Goal: Use online tool/utility: Utilize a website feature to perform a specific function

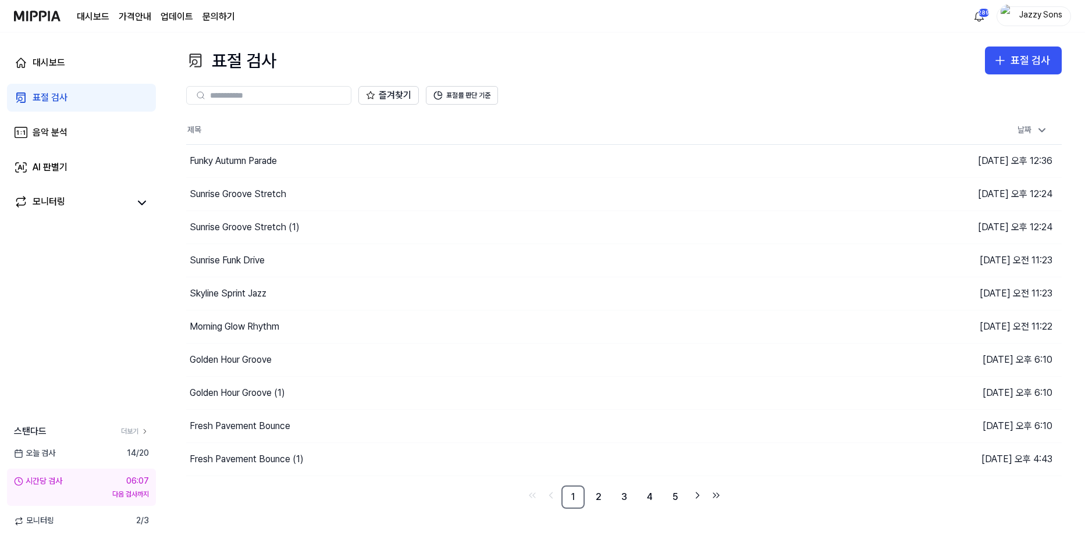
click at [58, 96] on div "표절 검사" at bounding box center [50, 98] width 35 height 14
click at [60, 101] on div "표절 검사" at bounding box center [50, 98] width 35 height 14
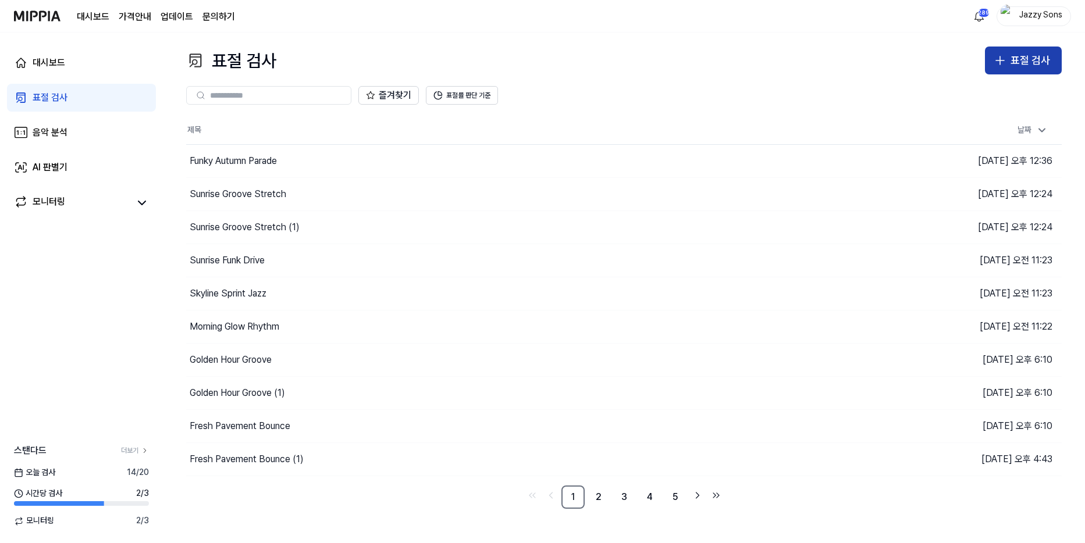
click at [1015, 59] on div "표절 검사" at bounding box center [1030, 60] width 40 height 17
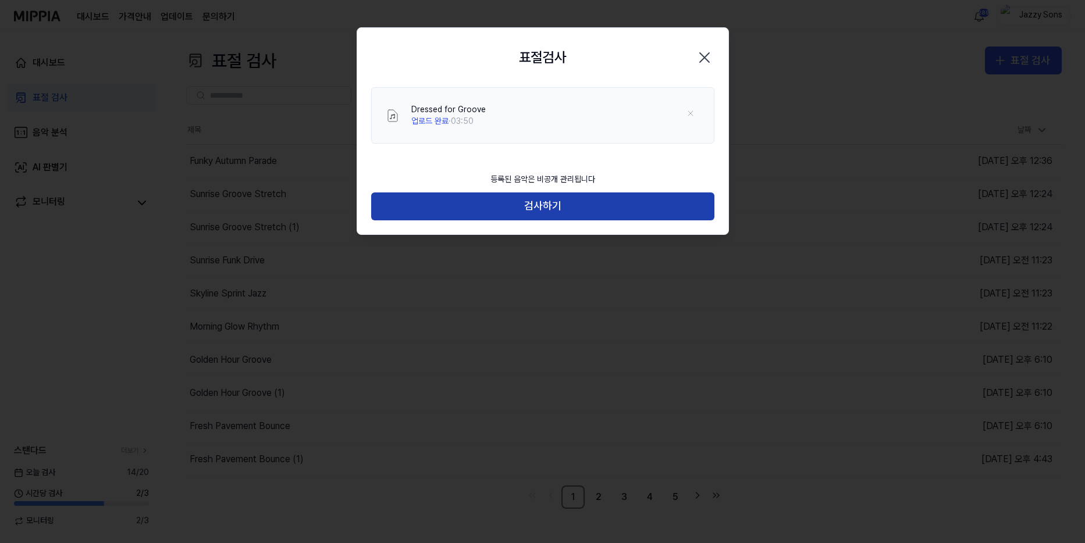
click at [502, 214] on button "검사하기" at bounding box center [542, 206] width 343 height 28
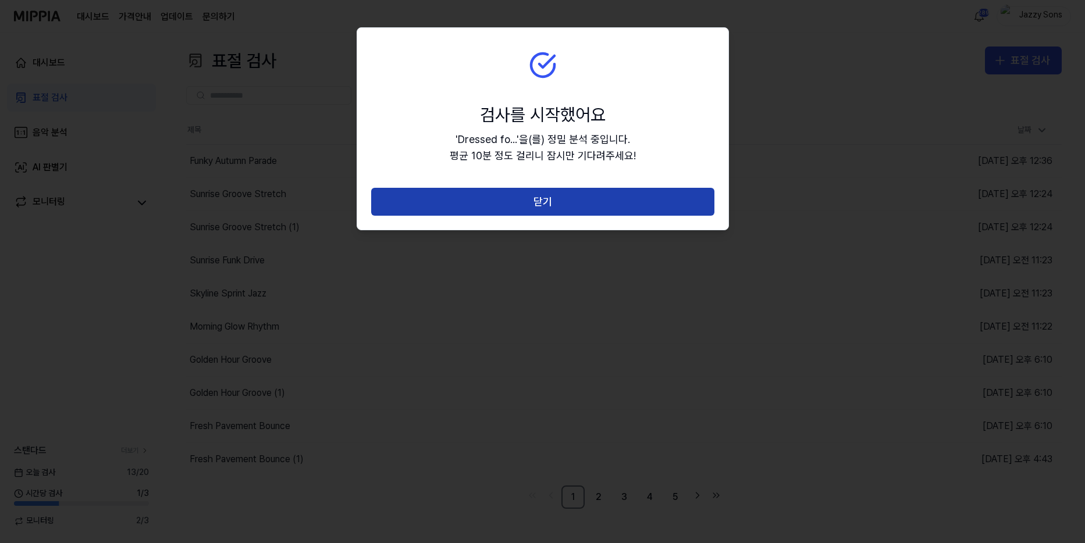
click at [523, 201] on button "닫기" at bounding box center [542, 202] width 343 height 28
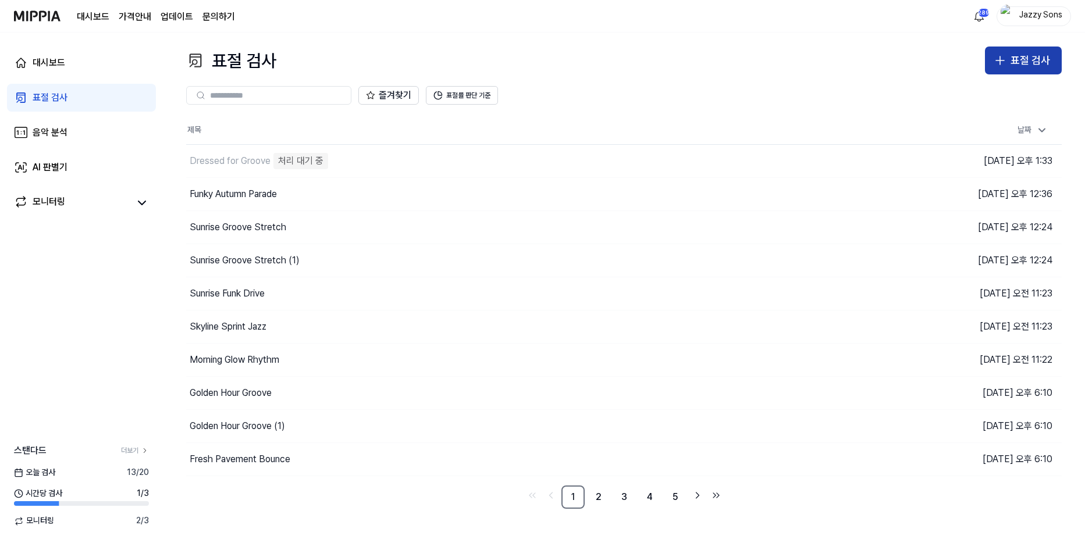
click at [1019, 63] on div "표절 검사" at bounding box center [1030, 60] width 40 height 17
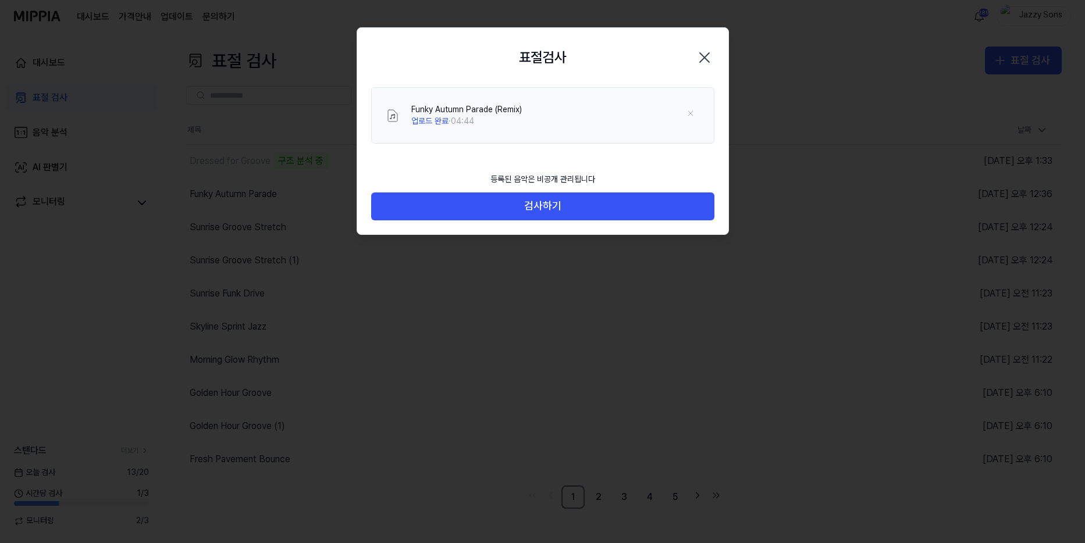
click at [514, 221] on div "등록된 음악은 비공개 관리됩니다 검사하기" at bounding box center [542, 200] width 371 height 67
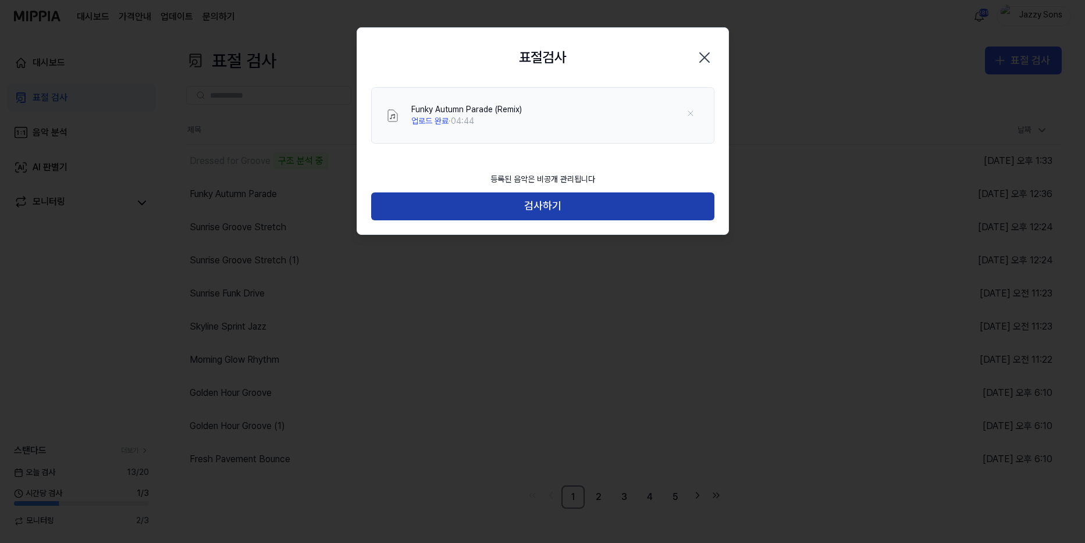
click at [525, 210] on button "검사하기" at bounding box center [542, 206] width 343 height 28
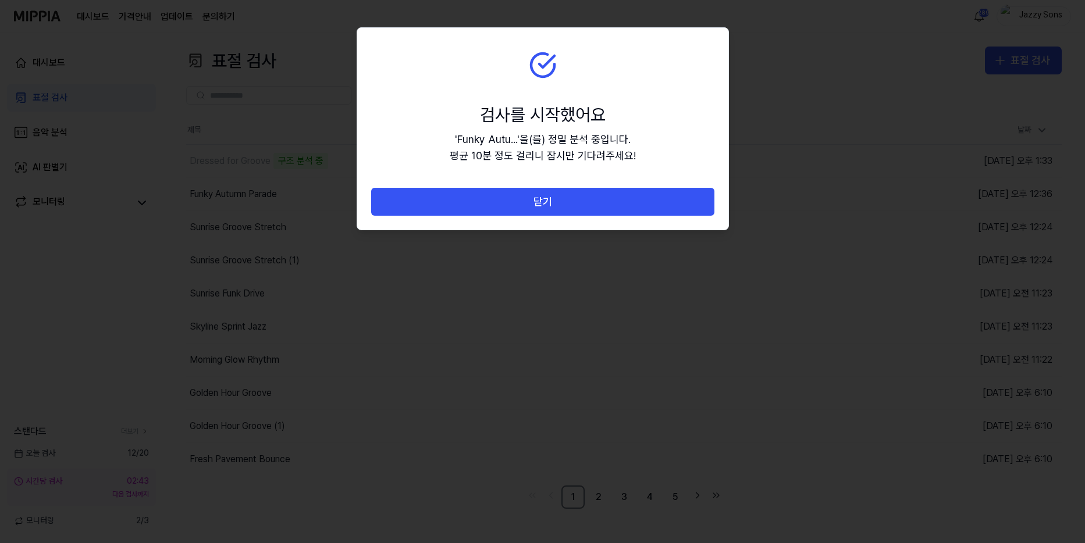
click at [569, 197] on button "닫기" at bounding box center [542, 202] width 343 height 28
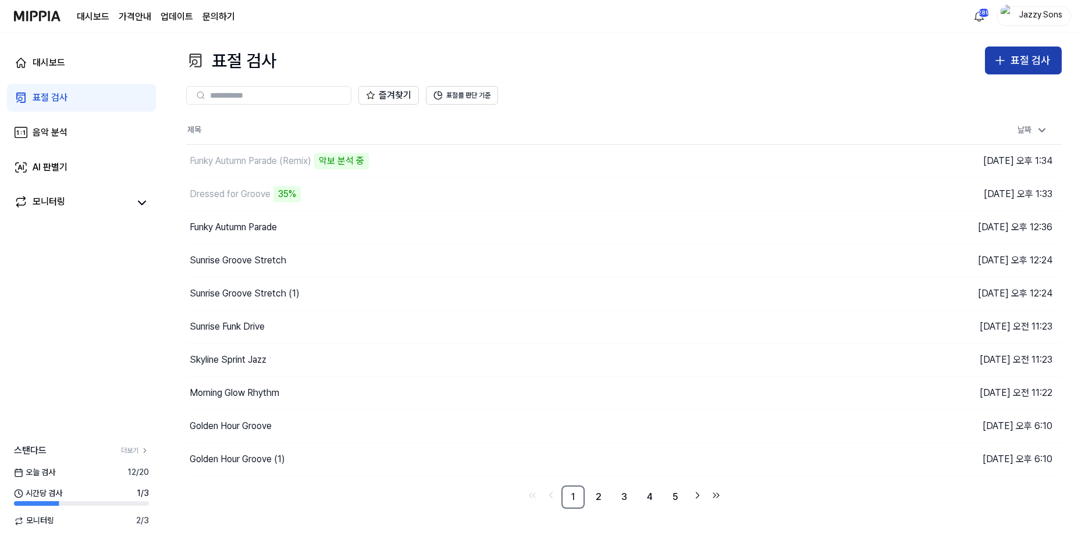
click at [1026, 59] on div "표절 검사" at bounding box center [1030, 60] width 40 height 17
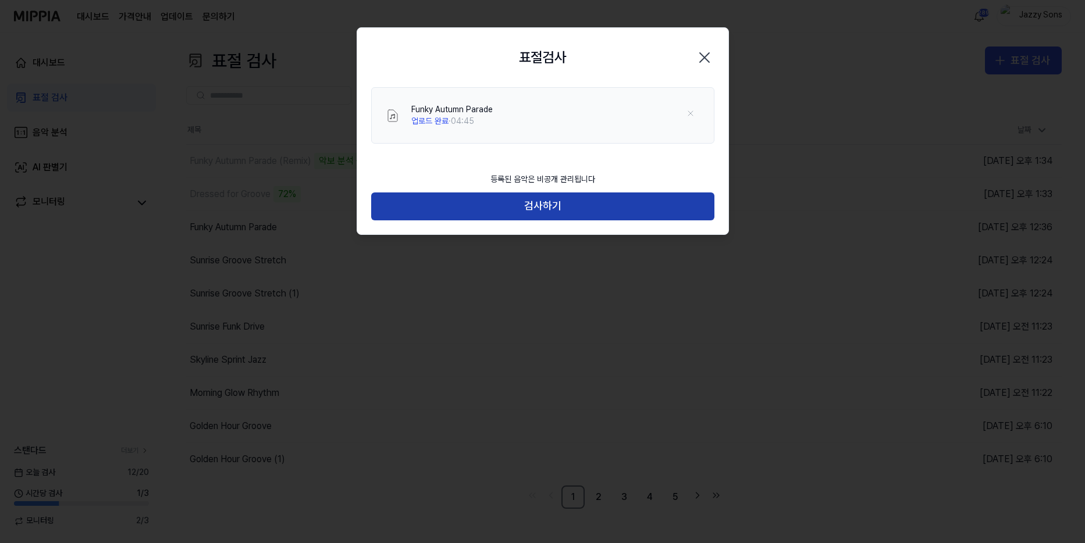
click at [540, 204] on button "검사하기" at bounding box center [542, 206] width 343 height 28
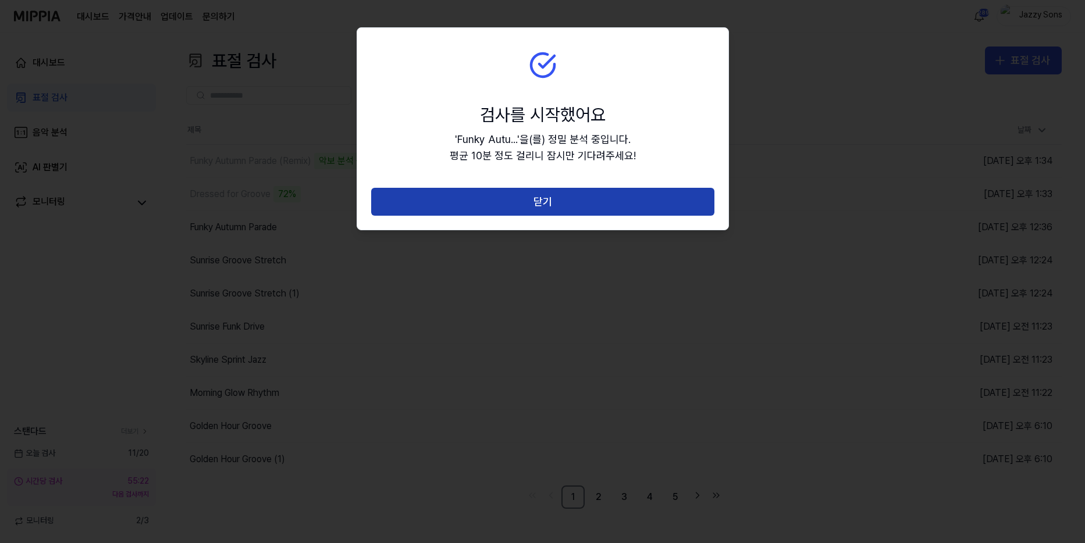
click at [550, 192] on button "닫기" at bounding box center [542, 202] width 343 height 28
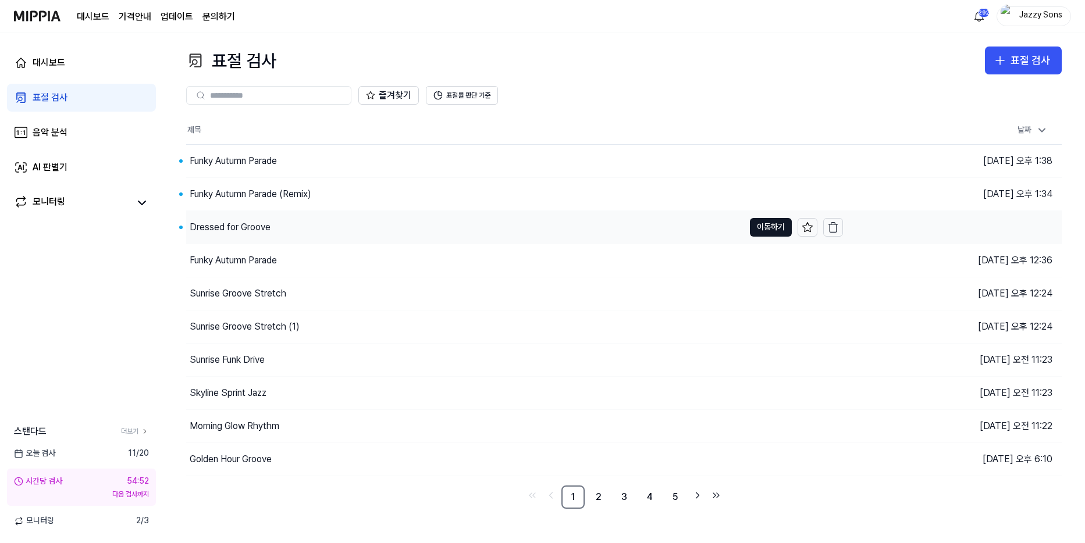
click at [237, 224] on div "Dressed for Groove" at bounding box center [230, 227] width 81 height 14
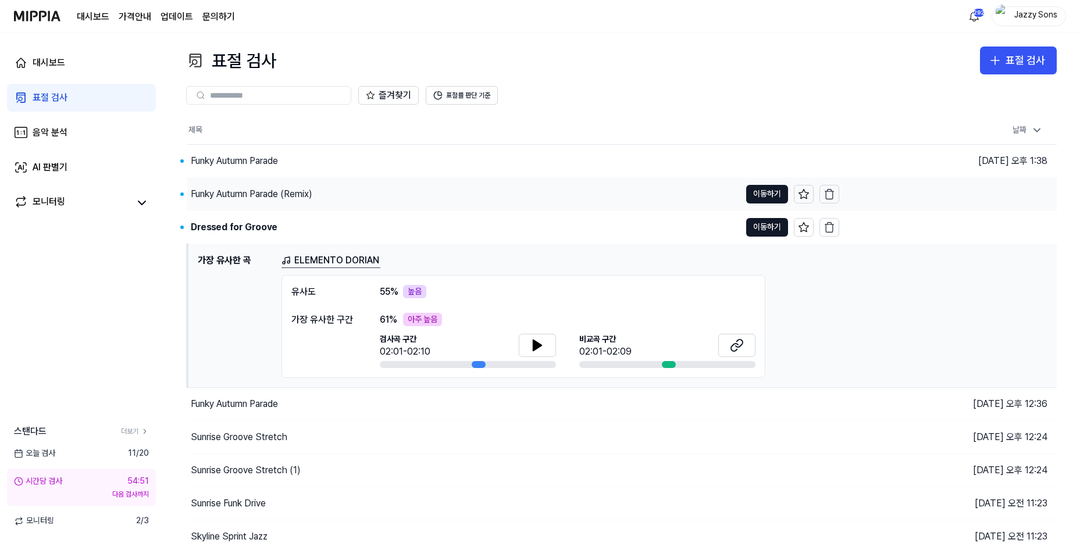
click at [240, 193] on div "Funky Autumn Parade (Remix)" at bounding box center [252, 194] width 122 height 14
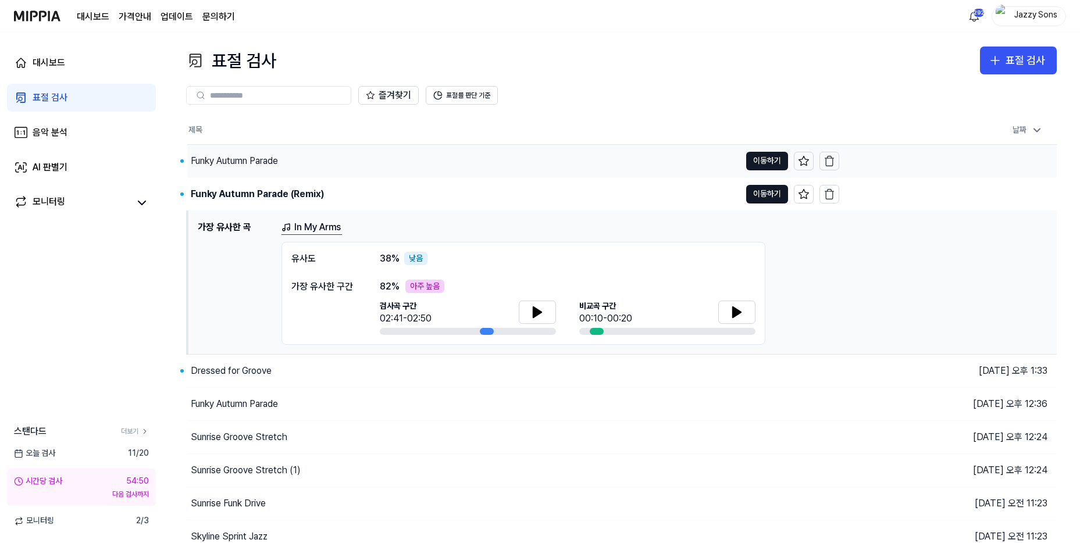
click at [249, 169] on div "Funky Autumn Parade" at bounding box center [463, 161] width 553 height 33
